Goal: Communication & Community: Answer question/provide support

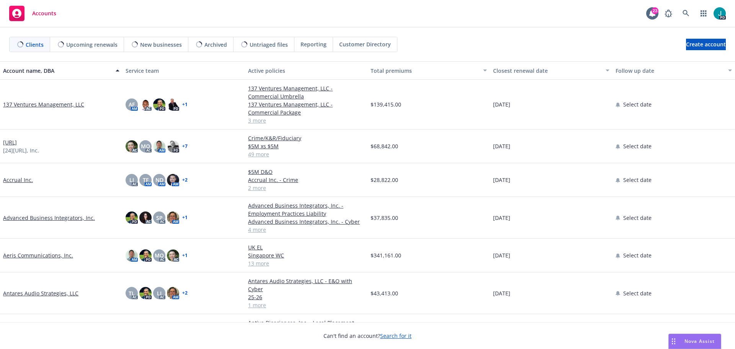
click at [682, 340] on div "Nova Assist" at bounding box center [700, 341] width 43 height 7
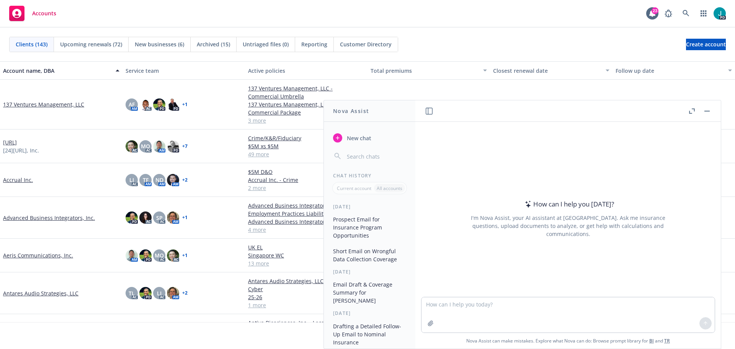
click at [490, 296] on div at bounding box center [568, 292] width 293 height 9
click at [486, 301] on textarea at bounding box center [568, 314] width 293 height 35
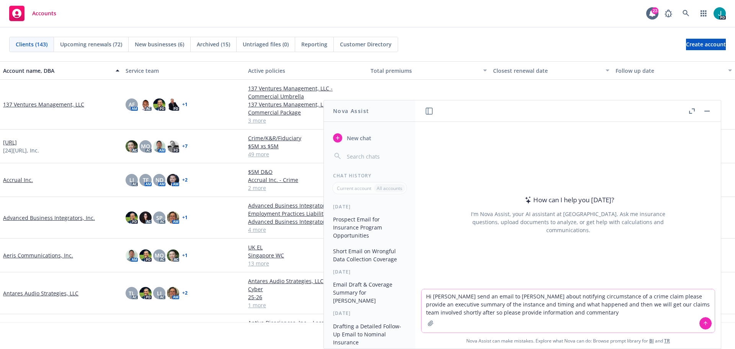
type textarea "Hi [PERSON_NAME] send an email to [PERSON_NAME] about notifying circumstance of…"
click at [700, 323] on button at bounding box center [706, 323] width 12 height 12
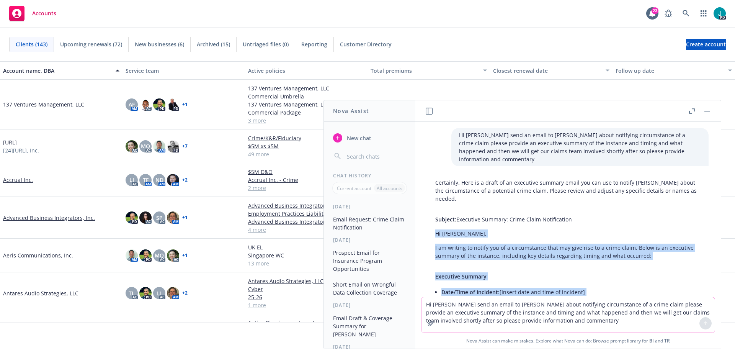
drag, startPoint x: 458, startPoint y: 265, endPoint x: 434, endPoint y: 228, distance: 44.4
copy div "Lo Ipsumd, S am consect ad elitse doe te i utlaboreetdo magn ali enim admi ve q…"
click at [704, 112] on button "button" at bounding box center [707, 110] width 9 height 9
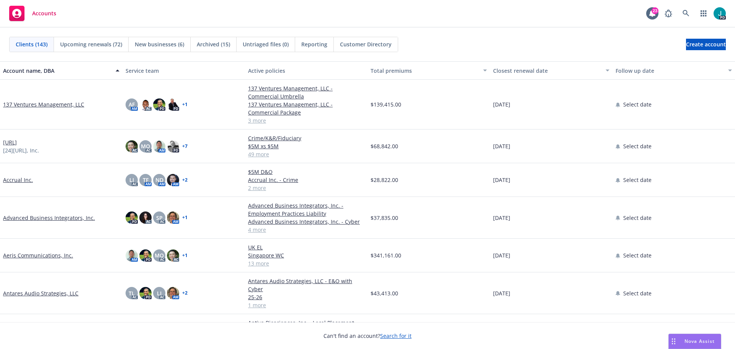
click at [690, 341] on span "Nova Assist" at bounding box center [700, 341] width 30 height 7
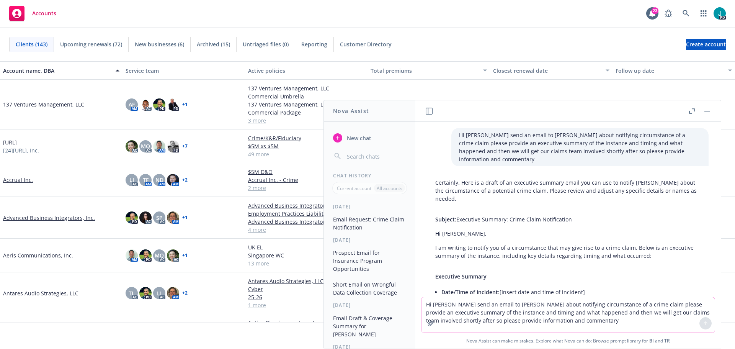
click at [459, 307] on textarea "Hi [PERSON_NAME] send an email to [PERSON_NAME] about notifying circumstance of…" at bounding box center [568, 314] width 293 height 35
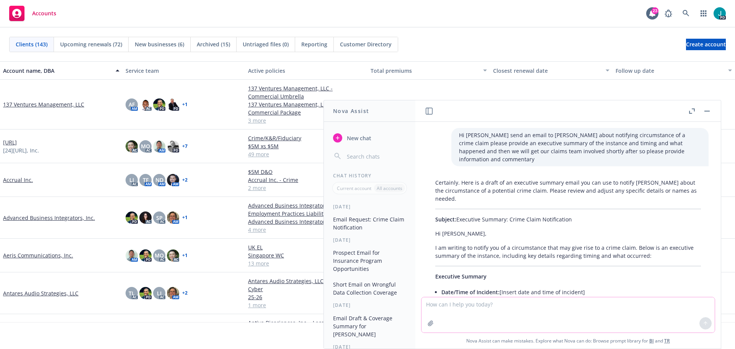
paste textarea "Hi [PERSON_NAME] A huge thank you for your time [DATE]. Also, thank you for sha…"
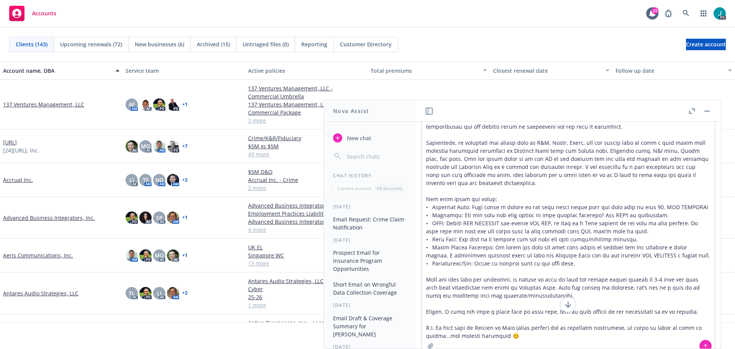
scroll to position [51, 0]
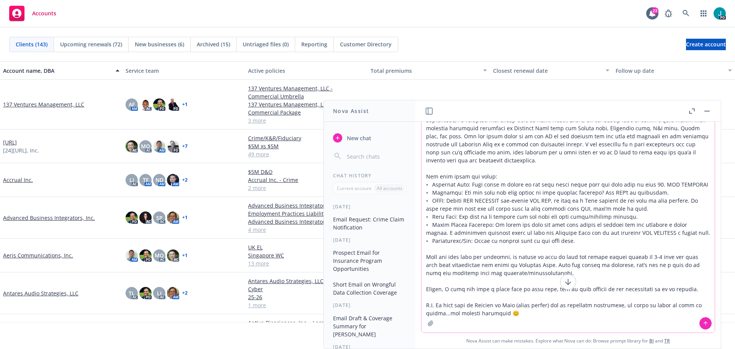
click at [541, 300] on textarea at bounding box center [568, 202] width 293 height 262
click at [538, 316] on textarea at bounding box center [568, 202] width 293 height 262
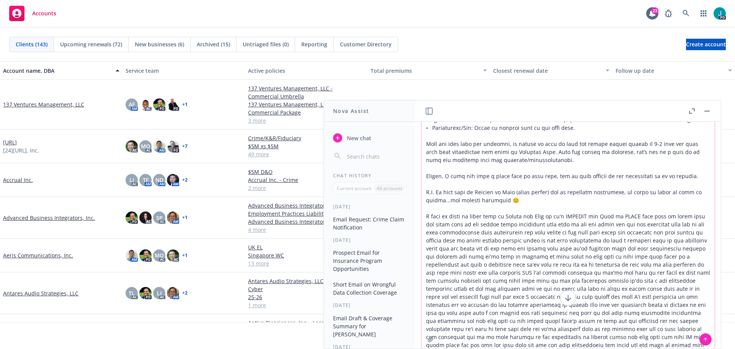
scroll to position [0, 0]
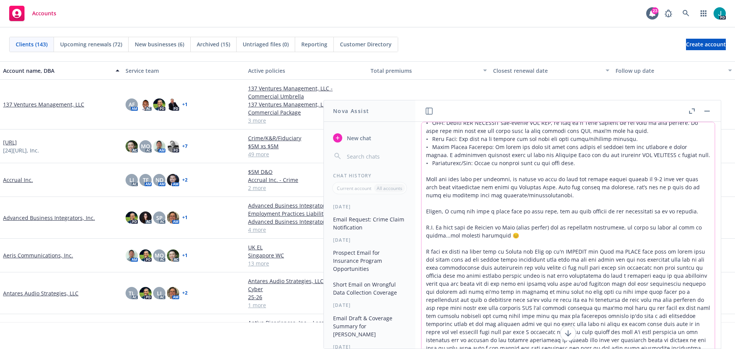
click at [698, 340] on textarea at bounding box center [568, 253] width 293 height 262
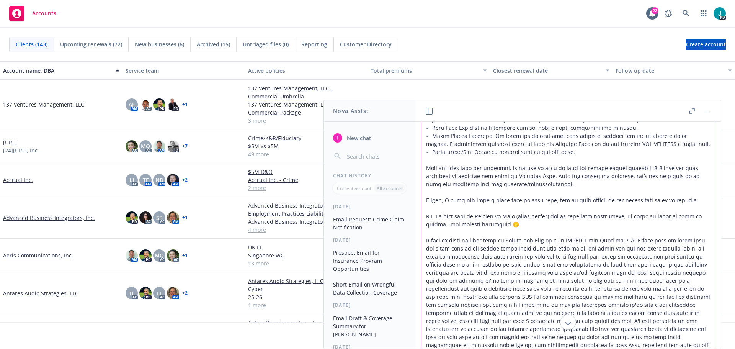
scroll to position [51, 0]
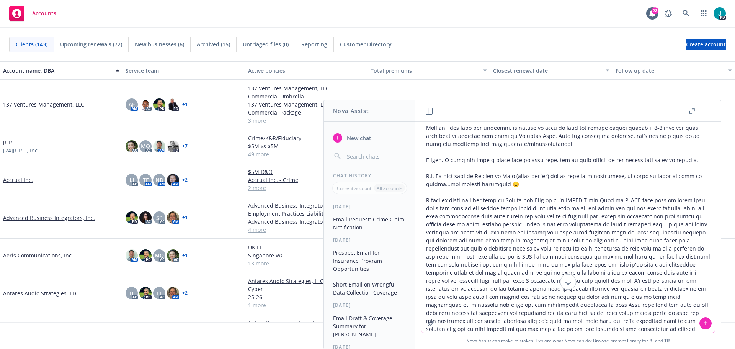
type textarea "Hi [PERSON_NAME] A huge thank you for your time [DATE]. Also, thank you for sha…"
click at [703, 323] on icon at bounding box center [705, 323] width 5 height 5
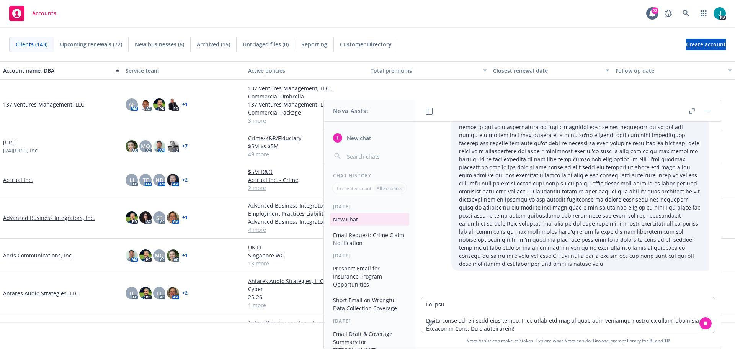
scroll to position [803, 0]
click at [599, 319] on textarea at bounding box center [568, 314] width 293 height 35
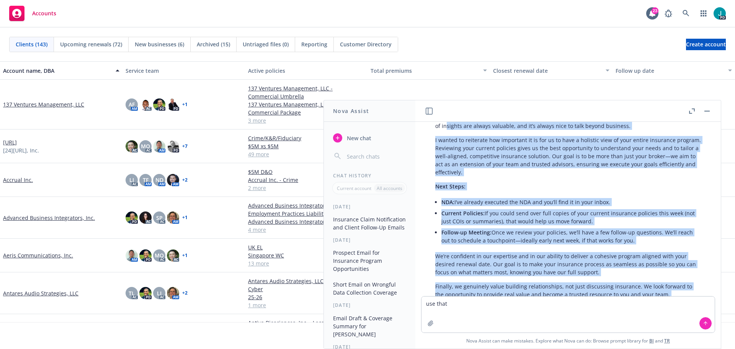
scroll to position [952, 0]
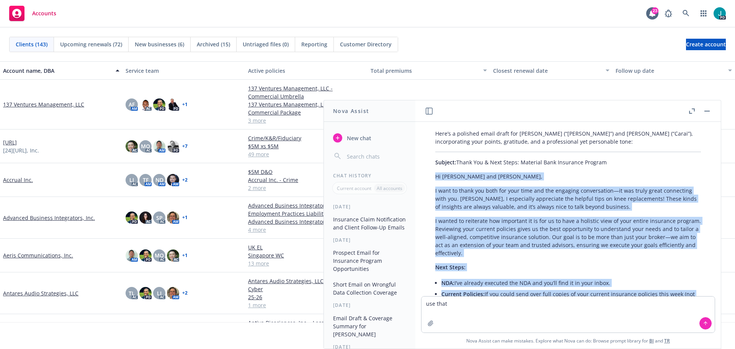
drag, startPoint x: 470, startPoint y: 202, endPoint x: 437, endPoint y: 174, distance: 43.1
click at [437, 174] on div "Here’s a polished email draft for [PERSON_NAME] (“[PERSON_NAME]”) and [PERSON_N…" at bounding box center [568, 298] width 281 height 345
copy div "Lo Ipsumdo sit Ametc, A elit se doeiu tem inci utl etdo magn ali eni adminimv q…"
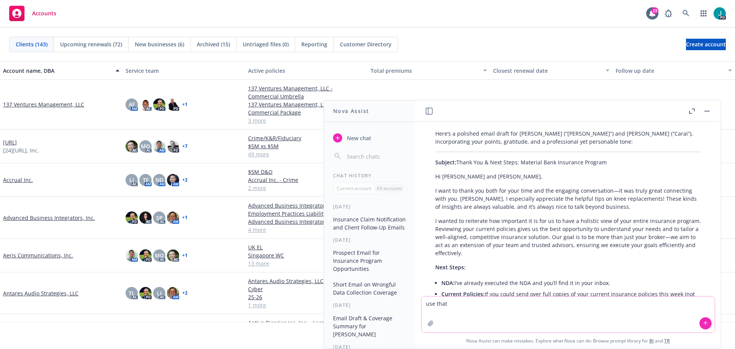
drag, startPoint x: 493, startPoint y: 300, endPoint x: 391, endPoint y: 295, distance: 102.8
click at [415, 295] on div "Nova Assist New chat Chat History Current account All accounts [DATE] Insurance…" at bounding box center [568, 224] width 306 height 249
type textarea "[PERSON_NAME] that saying?"
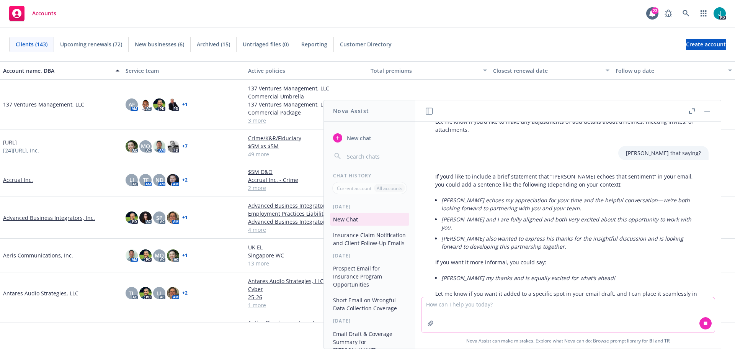
scroll to position [1309, 0]
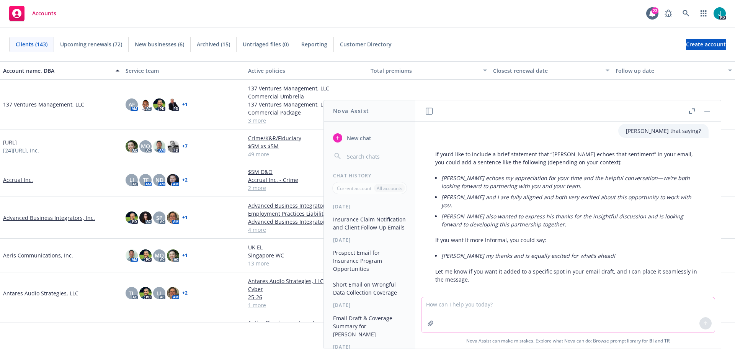
click at [491, 311] on textarea at bounding box center [568, 314] width 293 height 35
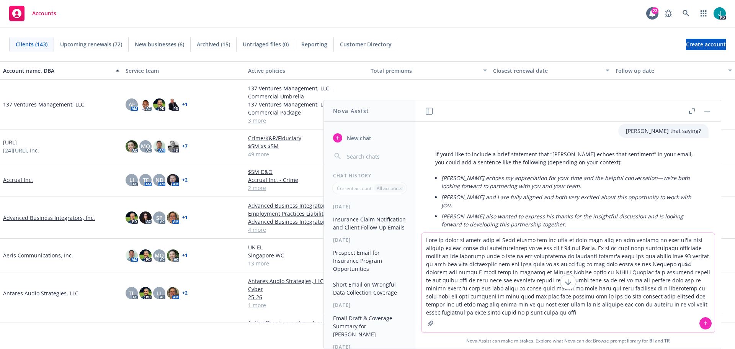
type textarea "Need to write an email over to [PERSON_NAME] thanks for the note we have this o…"
click at [703, 322] on icon at bounding box center [705, 323] width 5 height 5
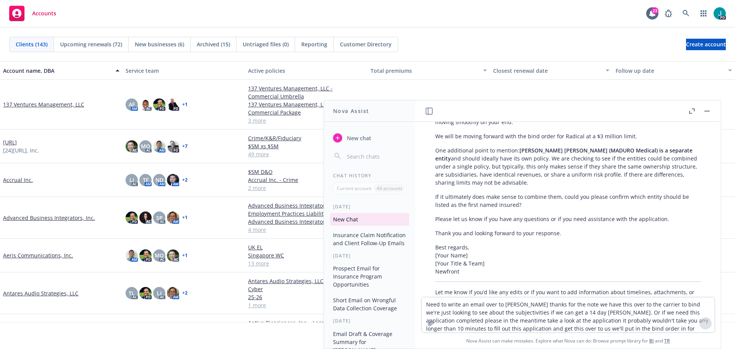
scroll to position [1709, 0]
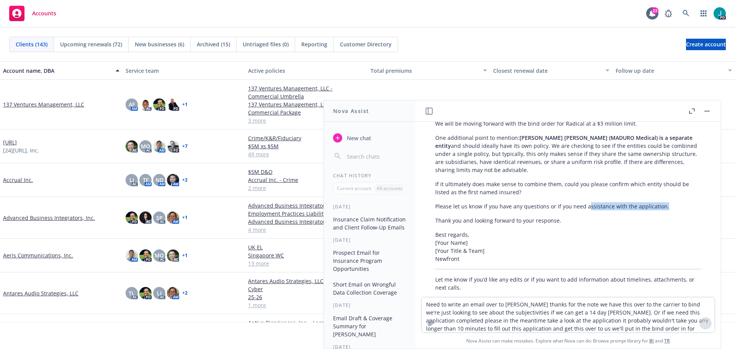
drag, startPoint x: 671, startPoint y: 192, endPoint x: 585, endPoint y: 185, distance: 86.1
click at [585, 185] on div "Here’s a clear, professional draft you can use for your email to [PERSON_NAME]:…" at bounding box center [568, 151] width 281 height 288
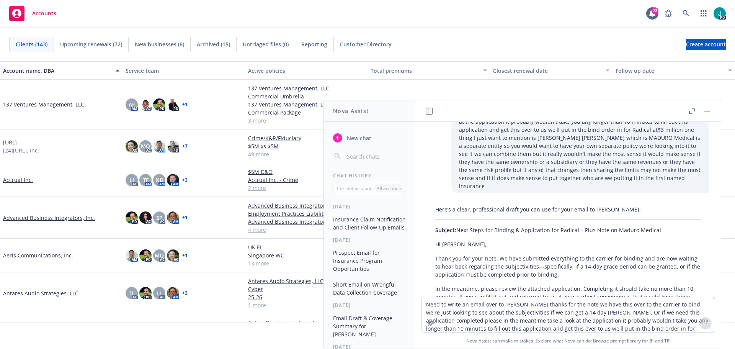
scroll to position [1515, 0]
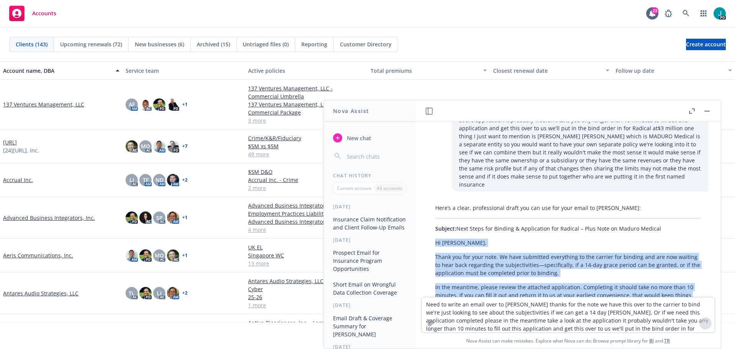
drag, startPoint x: 517, startPoint y: 175, endPoint x: 435, endPoint y: 229, distance: 98.1
click at [435, 229] on div "Here’s a clear, professional draft you can use for your email to [PERSON_NAME]:…" at bounding box center [568, 345] width 281 height 288
copy div "Lo Ipsu, Dolor sit ame cons adip. El sedd eiusmodte incididunt ut lab etdolor m…"
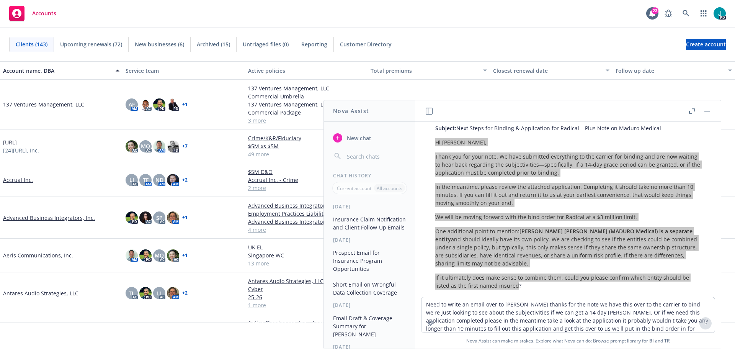
scroll to position [1707, 0]
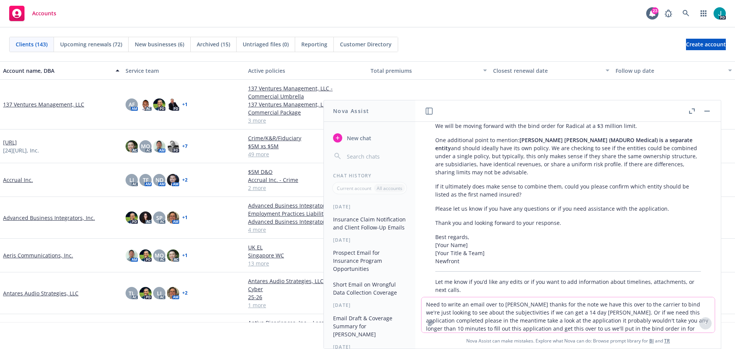
click at [436, 299] on textarea "Need to write an email over to [PERSON_NAME] thanks for the note we have this o…" at bounding box center [568, 314] width 293 height 35
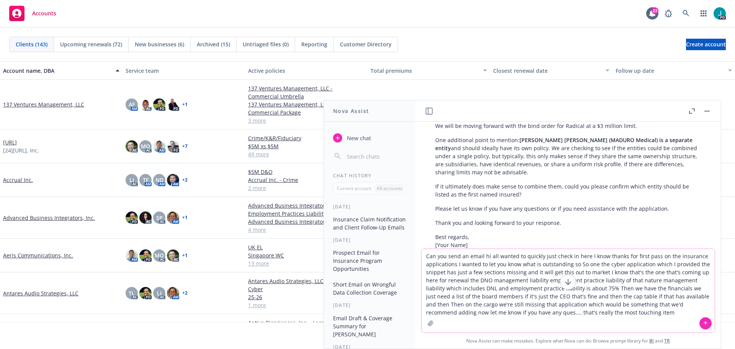
type textarea "Can you send an email hi all wanted to quickly just check in here I know thanks…"
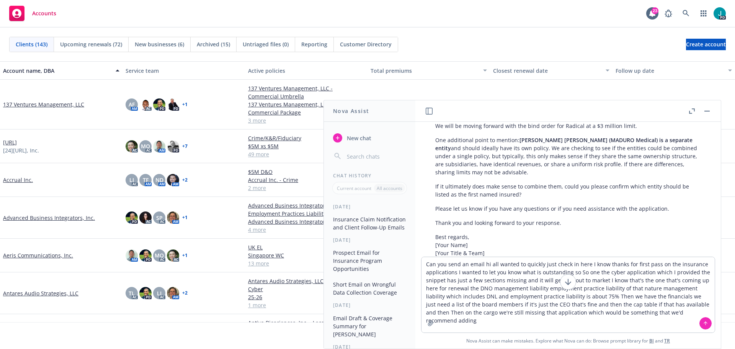
click at [700, 324] on button at bounding box center [706, 323] width 12 height 12
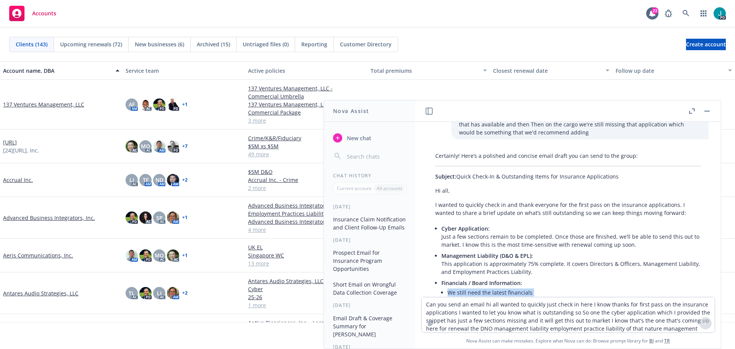
scroll to position [1955, 0]
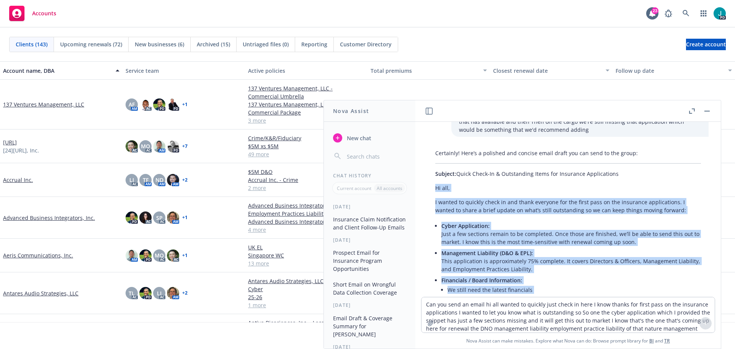
drag, startPoint x: 563, startPoint y: 213, endPoint x: 433, endPoint y: 165, distance: 138.8
click at [433, 165] on div "Certainly! Here’s a polished and concise email draft you can send to the group:…" at bounding box center [568, 295] width 281 height 299
copy div "Lo ips, D sitame co adipisc elits do eiu tempo incididu utl etd magna aliq en a…"
